Goal: Transaction & Acquisition: Purchase product/service

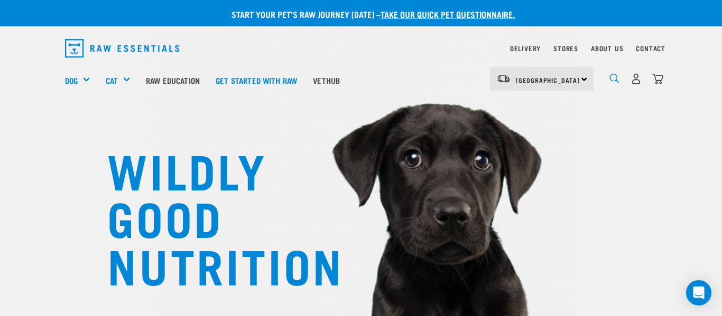
click at [616, 80] on img "dropdown navigation" at bounding box center [614, 78] width 10 height 10
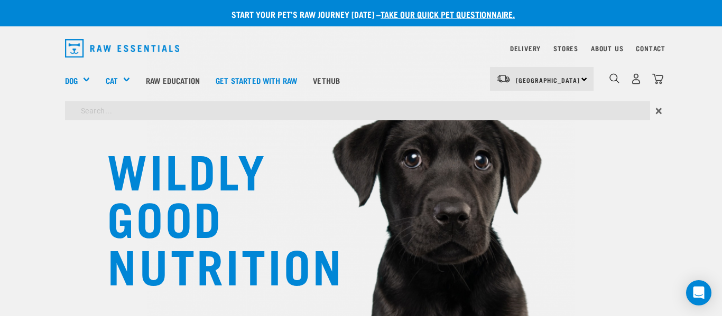
click at [194, 113] on input "search" at bounding box center [357, 110] width 585 height 19
type input "boneless minces and mixes"
click at [503, 108] on input "boneless minces and mixes" at bounding box center [357, 110] width 585 height 19
